Goal: Navigation & Orientation: Find specific page/section

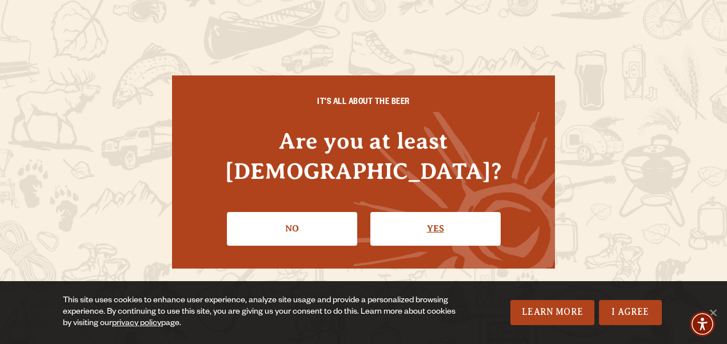
click at [453, 212] on link "Yes" at bounding box center [435, 228] width 130 height 33
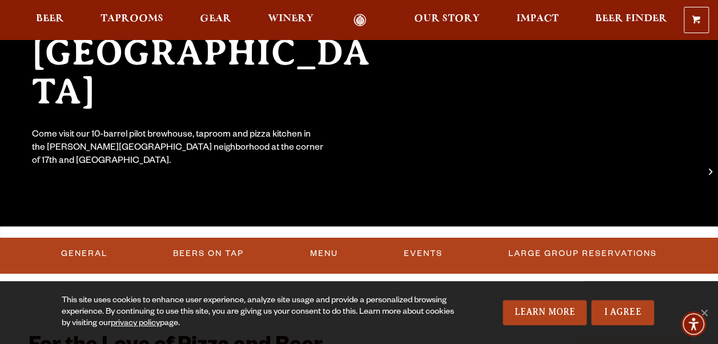
scroll to position [114, 0]
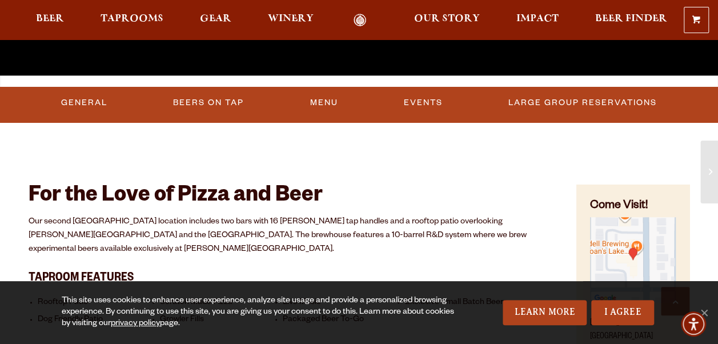
scroll to position [400, 0]
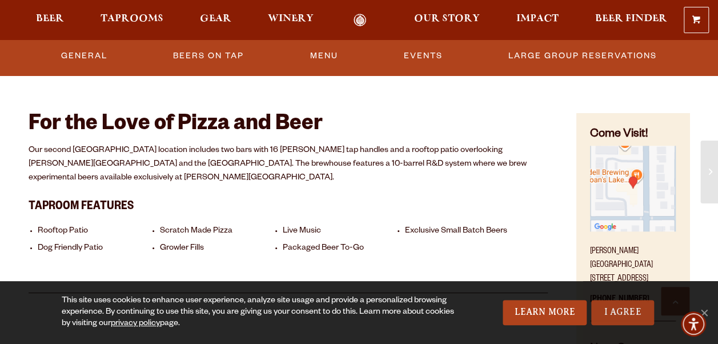
click at [628, 314] on link "I Agree" at bounding box center [623, 312] width 63 height 25
